Goal: Task Accomplishment & Management: Complete application form

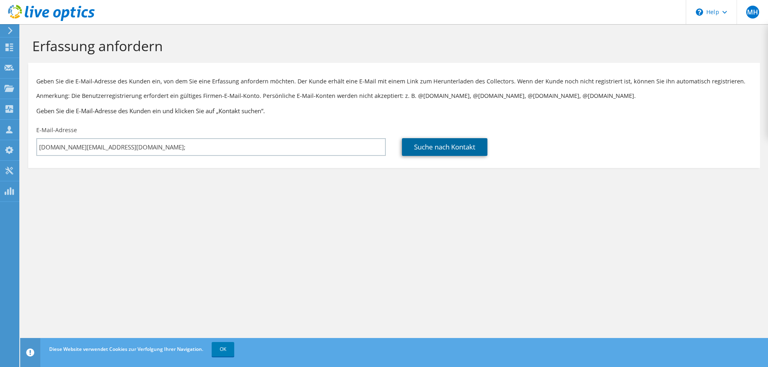
click at [445, 150] on link "Suche nach Kontakt" at bounding box center [444, 147] width 85 height 18
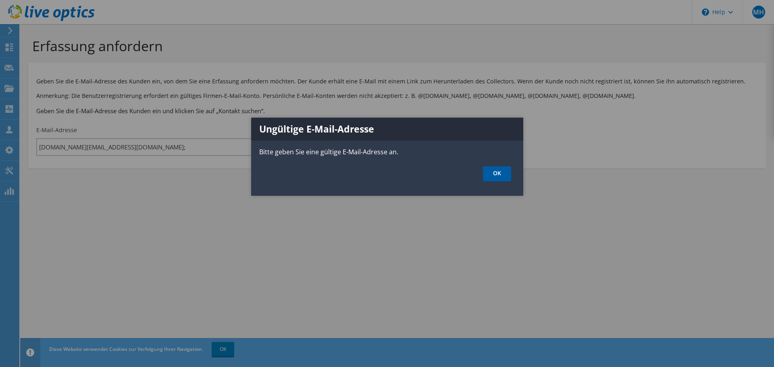
drag, startPoint x: 479, startPoint y: 177, endPoint x: 498, endPoint y: 170, distance: 21.0
click at [487, 174] on ul "OK" at bounding box center [387, 174] width 272 height 15
click at [499, 170] on link "OK" at bounding box center [497, 174] width 28 height 15
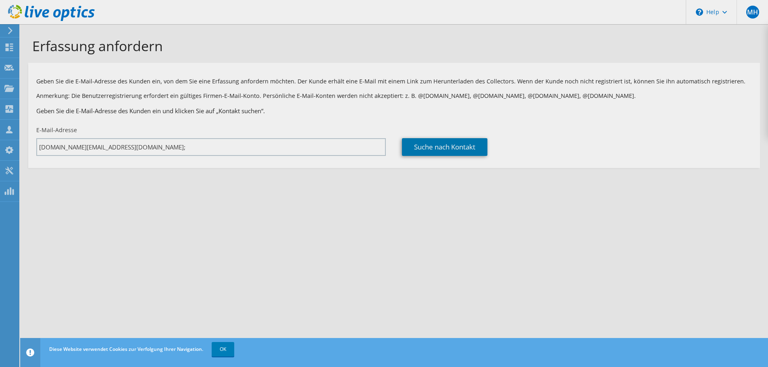
click at [127, 144] on div "Erfassung anfordern Geben Sie die E-Mail-Adresse des Kunden ein, von dem Sie ei…" at bounding box center [394, 195] width 748 height 343
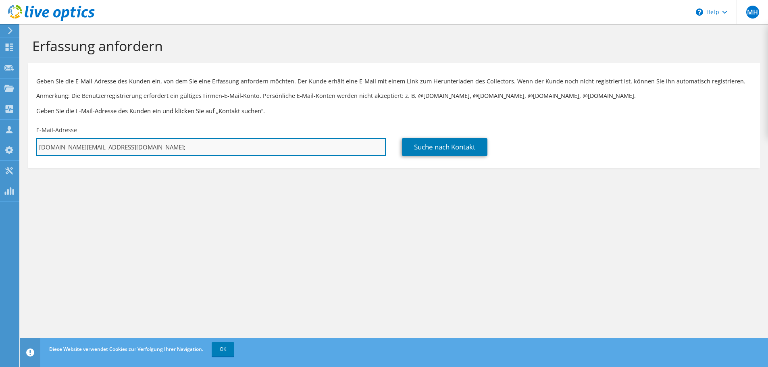
click at [135, 148] on input "[DOMAIN_NAME][EMAIL_ADDRESS][DOMAIN_NAME];" at bounding box center [211, 147] width 350 height 18
type input "[DOMAIN_NAME][EMAIL_ADDRESS][DOMAIN_NAME]"
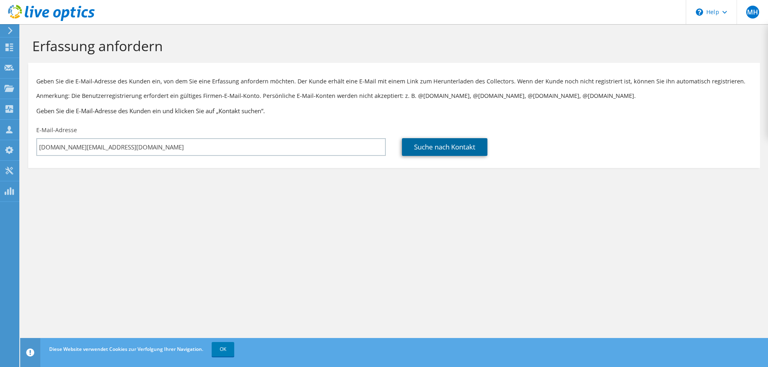
click at [456, 146] on link "Suche nach Kontakt" at bounding box center [444, 147] width 85 height 18
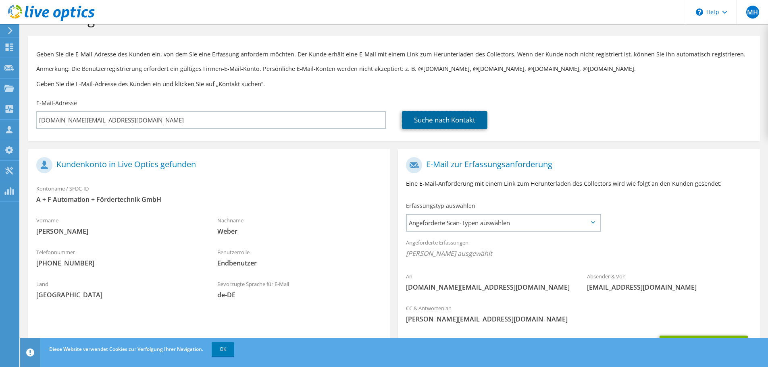
scroll to position [40, 0]
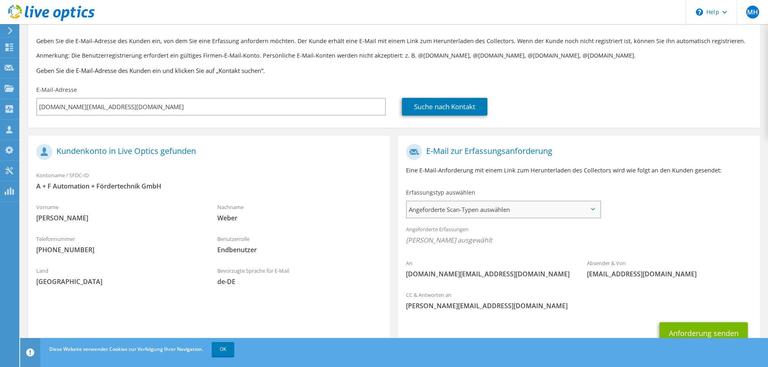
click at [539, 214] on span "Angeforderte Scan-Typen auswählen" at bounding box center [503, 210] width 193 height 16
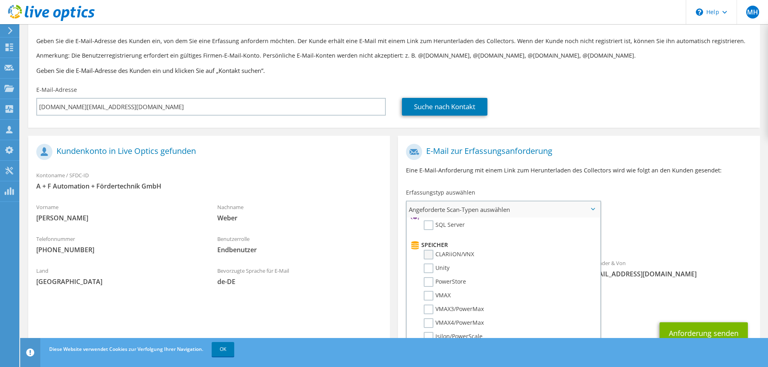
scroll to position [121, 0]
click at [434, 268] on label "Unity" at bounding box center [437, 268] width 26 height 10
click at [0, 0] on input "Unity" at bounding box center [0, 0] width 0 height 0
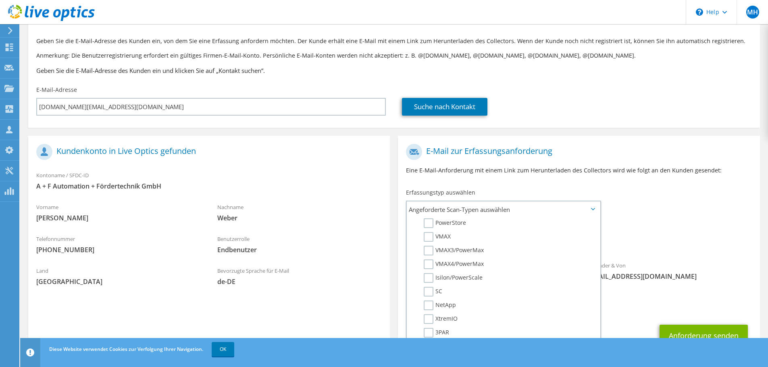
scroll to position [242, 0]
click at [682, 216] on div "An [DOMAIN_NAME][EMAIL_ADDRESS][DOMAIN_NAME] Absender & Von [EMAIL_ADDRESS][DOM…" at bounding box center [579, 214] width 362 height 149
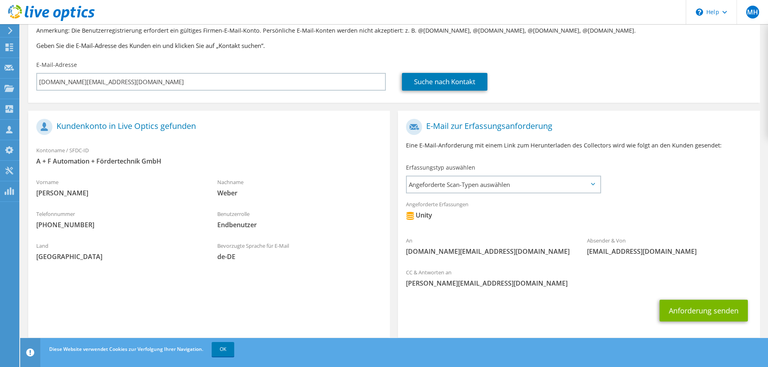
scroll to position [76, 0]
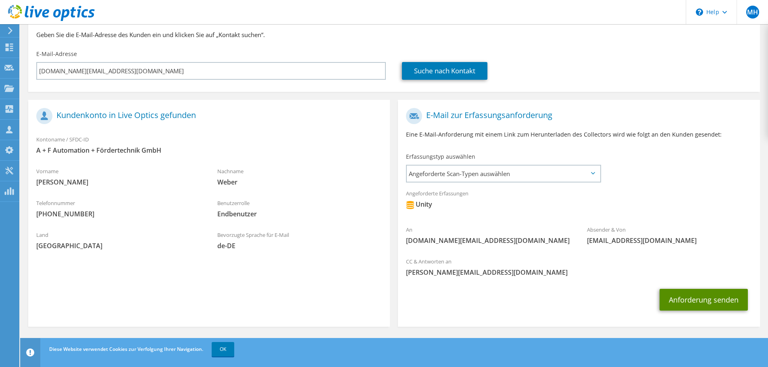
click at [705, 299] on button "Anforderung senden" at bounding box center [704, 300] width 88 height 22
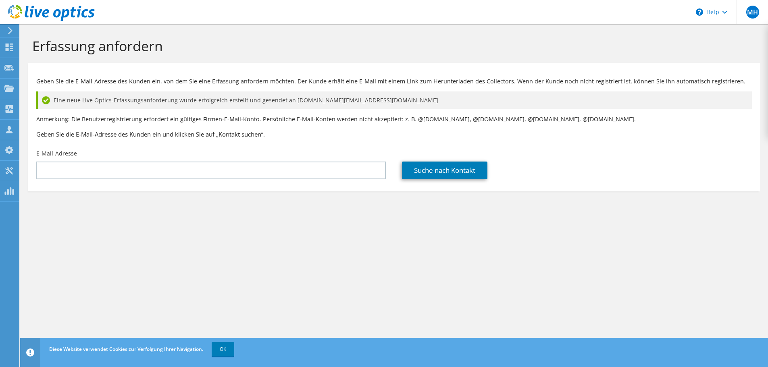
click at [328, 238] on div "Erfassung anfordern Geben Sie die E-Mail-Adresse des Kunden ein, von dem Sie ei…" at bounding box center [394, 195] width 748 height 343
drag, startPoint x: 359, startPoint y: 99, endPoint x: 52, endPoint y: 105, distance: 306.9
click at [52, 105] on div "Eine neue Live Optics-Erfassungsanforderung wurde erfolgreich erstellt und gese…" at bounding box center [394, 100] width 716 height 17
copy div "Eine neue Live Optics-Erfassungsanforderung wurde erfolgreich erstellt und gese…"
